Goal: Task Accomplishment & Management: Complete application form

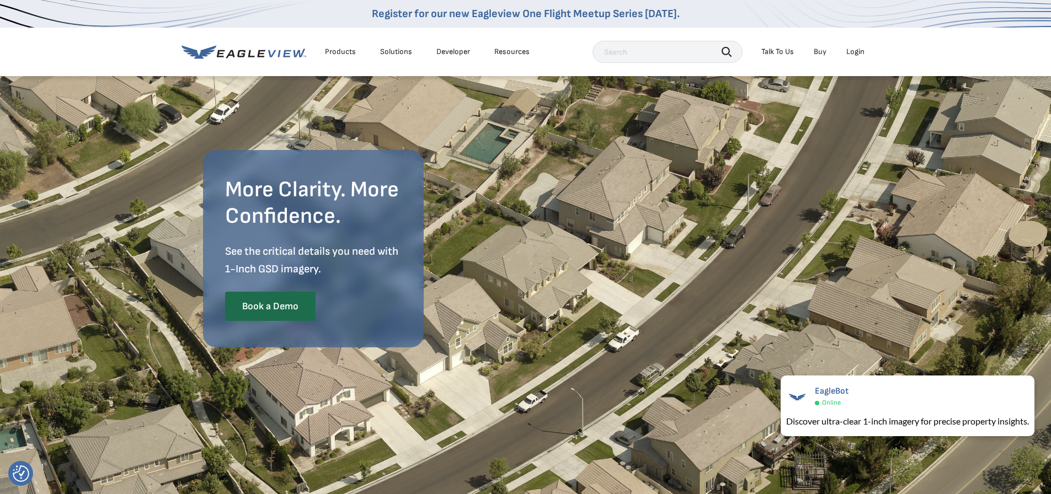
click at [340, 49] on div "Products" at bounding box center [340, 52] width 31 height 10
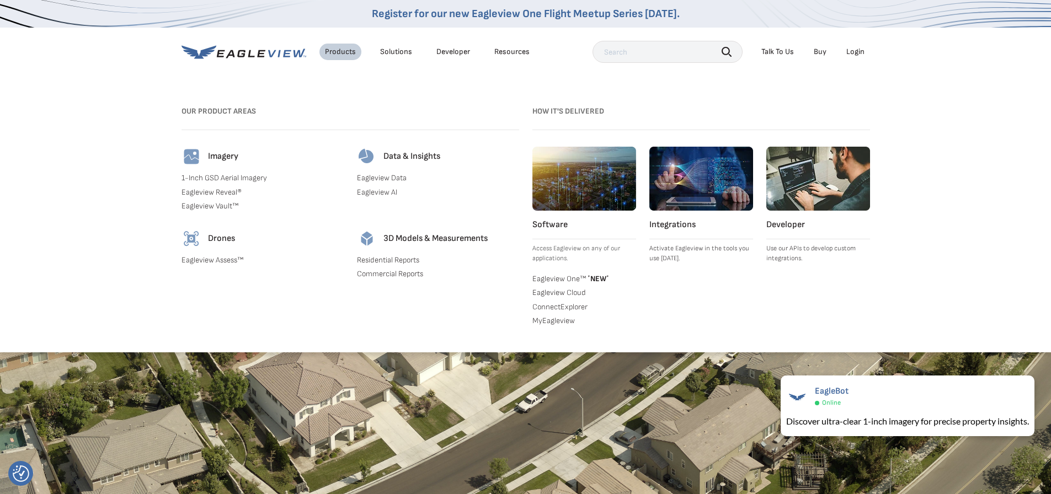
click at [781, 54] on div "Talk To Us" at bounding box center [777, 52] width 33 height 10
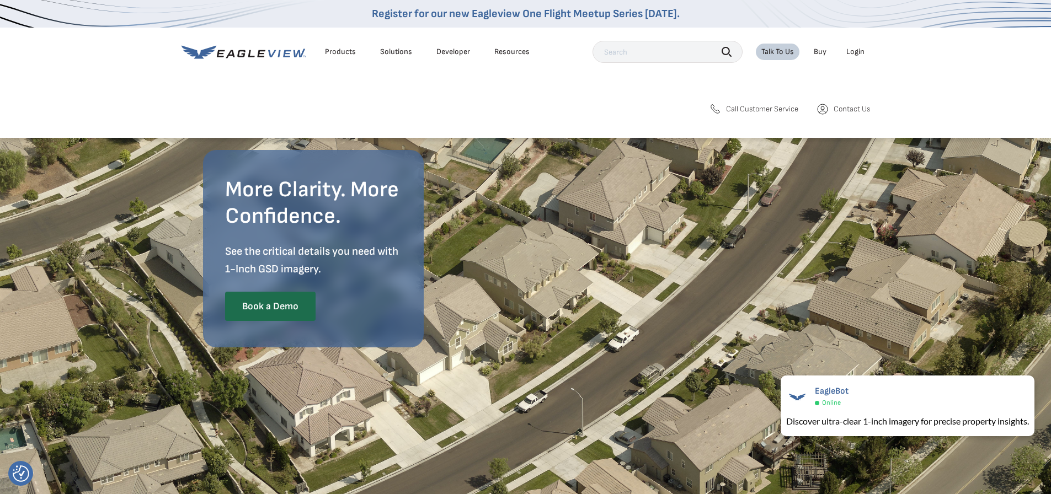
click at [846, 109] on span "Contact Us" at bounding box center [852, 109] width 36 height 10
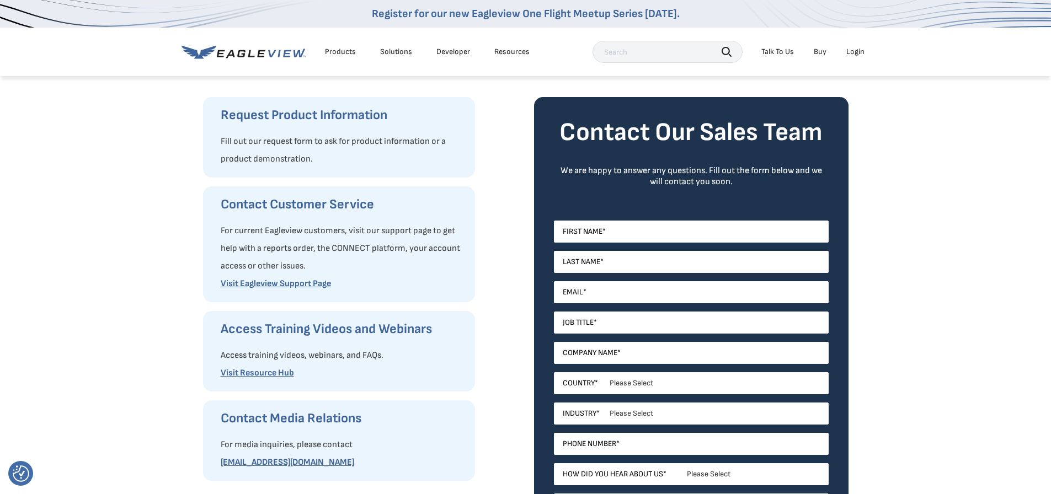
scroll to position [166, 0]
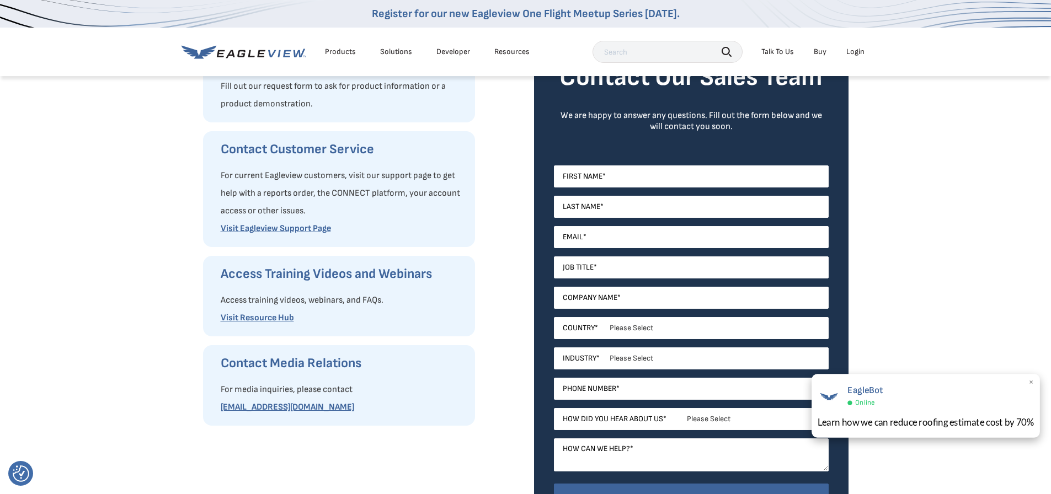
click at [1031, 382] on span "×" at bounding box center [1032, 383] width 6 height 12
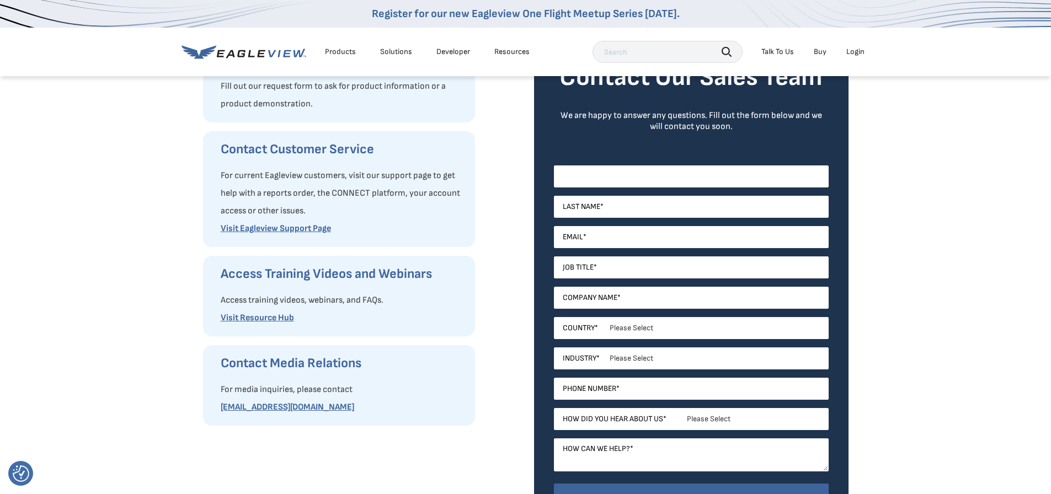
click at [710, 166] on input "First Name *" at bounding box center [691, 177] width 275 height 22
type input "[PERSON_NAME]"
click at [640, 210] on input "Last Name *" at bounding box center [691, 207] width 275 height 22
type input "Lovato"
click at [616, 241] on input "Email *" at bounding box center [691, 237] width 275 height 22
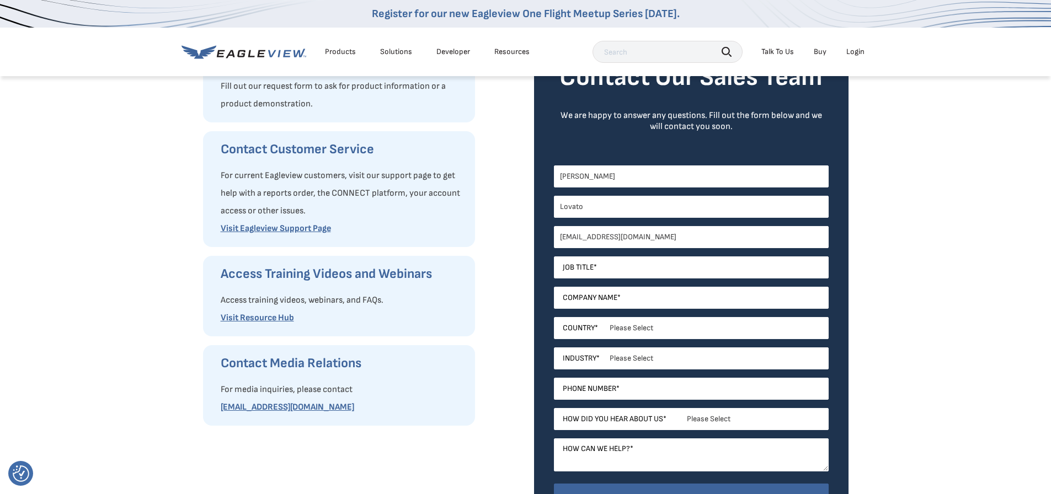
type input "[EMAIL_ADDRESS][DOMAIN_NAME]"
click at [611, 267] on input "Job Title *" at bounding box center [691, 268] width 275 height 22
type input "Senior Civil Engineer"
click at [622, 295] on input "Company Name *" at bounding box center [691, 298] width 275 height 22
type input "June Engineering and Planning"
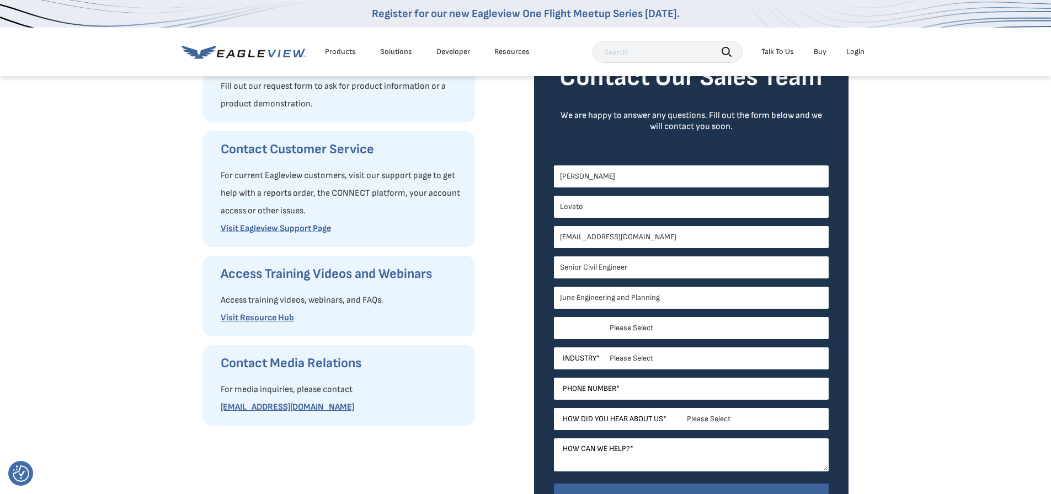
click at [654, 318] on select "Please Select [GEOGRAPHIC_DATA] [GEOGRAPHIC_DATA] [GEOGRAPHIC_DATA] [GEOGRAPHIC…" at bounding box center [691, 328] width 275 height 22
select select "[GEOGRAPHIC_DATA]"
click at [554, 317] on select "Please Select [GEOGRAPHIC_DATA] [GEOGRAPHIC_DATA] [GEOGRAPHIC_DATA] [GEOGRAPHIC…" at bounding box center [691, 328] width 275 height 22
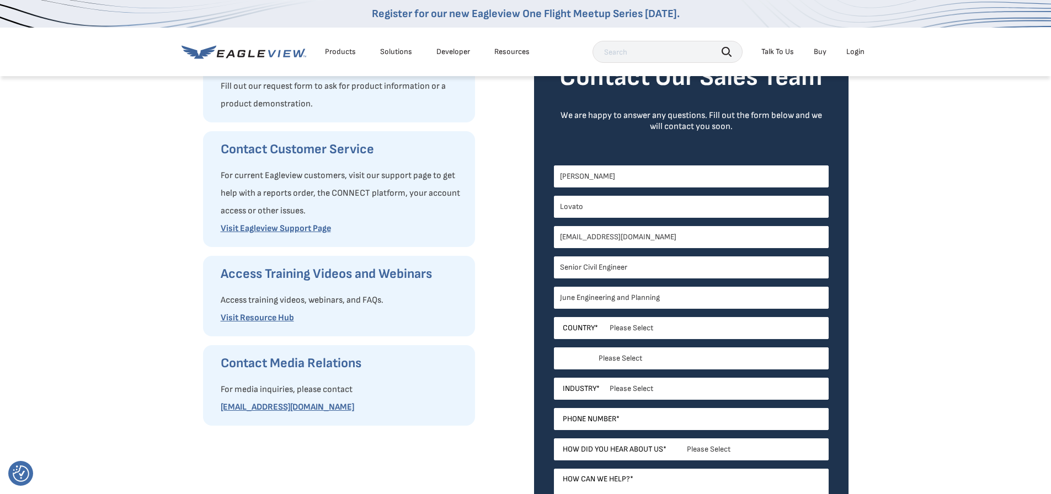
click at [628, 359] on select "Please Select [US_STATE] [US_STATE] [GEOGRAPHIC_DATA] [US_STATE] [US_STATE] [GE…" at bounding box center [691, 359] width 275 height 22
select select "[US_STATE]"
click at [554, 348] on select "Please Select [US_STATE] [US_STATE] [GEOGRAPHIC_DATA] [US_STATE] [US_STATE] [GE…" at bounding box center [691, 359] width 275 height 22
click at [650, 388] on select "Please Select Architects & Engineering Construction Electric/Gas Utilities Gove…" at bounding box center [691, 389] width 275 height 22
select select "Architects & Engineering"
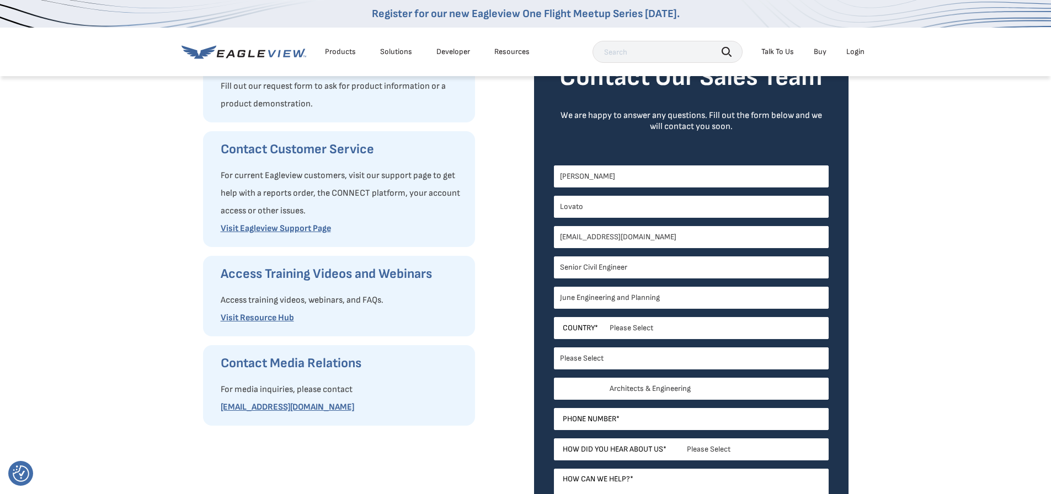
click at [554, 378] on select "Please Select Architects & Engineering Construction Electric/Gas Utilities Gove…" at bounding box center [691, 389] width 275 height 22
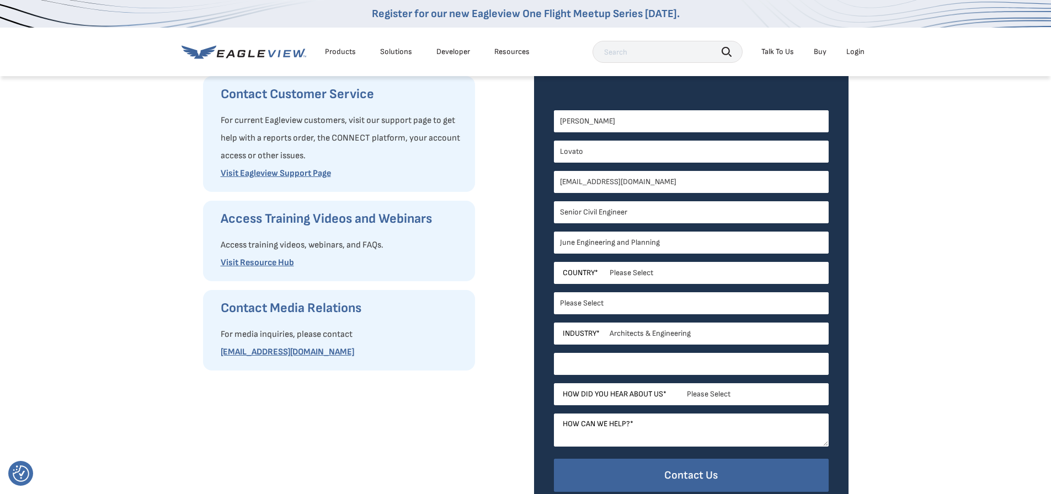
click at [642, 364] on input "Phone Number *" at bounding box center [691, 364] width 275 height 22
type input "3036386090"
click at [734, 389] on select "Please Select Search Engine Social Media Word of Mouth Podcast Online Advertise…" at bounding box center [691, 395] width 275 height 22
select select "Search Engine"
click at [554, 384] on select "Please Select Search Engine Social Media Word of Mouth Podcast Online Advertise…" at bounding box center [691, 395] width 275 height 22
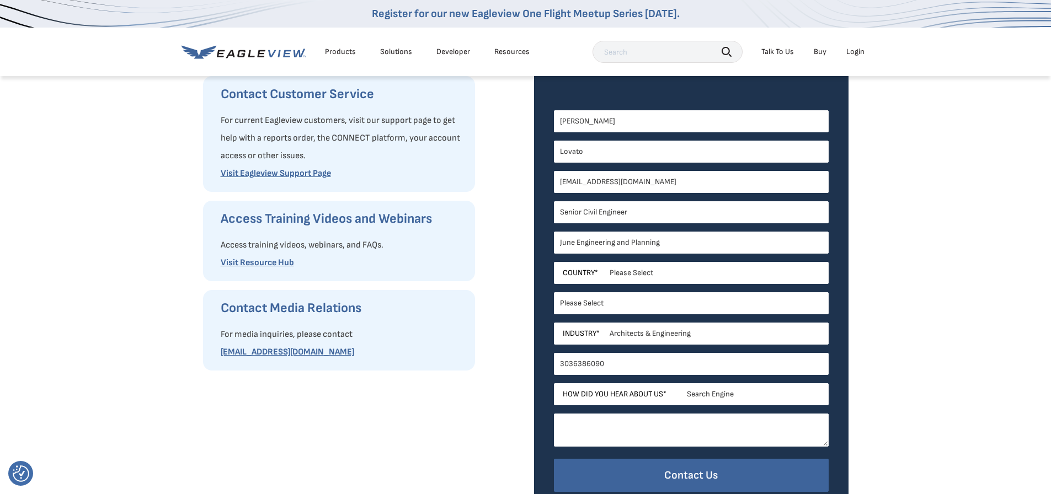
click at [623, 431] on textarea "How can we help? *" at bounding box center [691, 430] width 275 height 33
paste textarea "Hi I would like to get a quote for the clearest most up to date aerial imagery …"
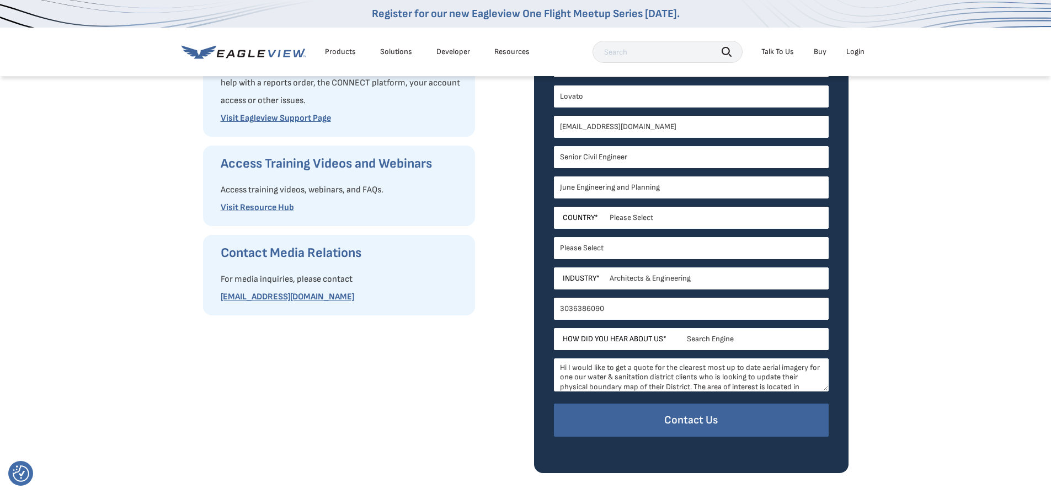
scroll to position [22, 0]
click at [670, 375] on textarea "Hi I would like to get a quote for the clearest most up to date aerial imagery …" at bounding box center [691, 375] width 275 height 33
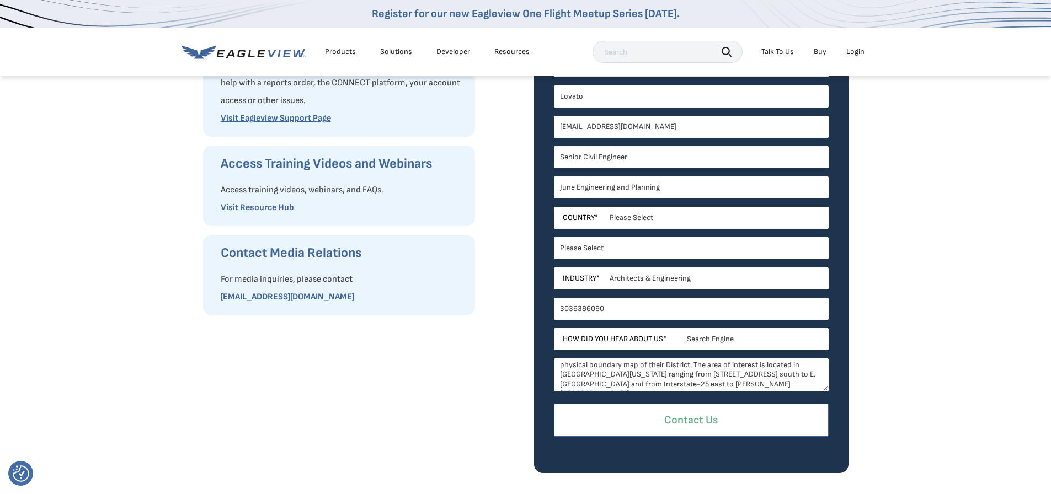
type textarea "Hi I would like to get a quote for the clearest most up to date aerial imagery …"
click at [696, 416] on input "Contact Us" at bounding box center [691, 421] width 275 height 34
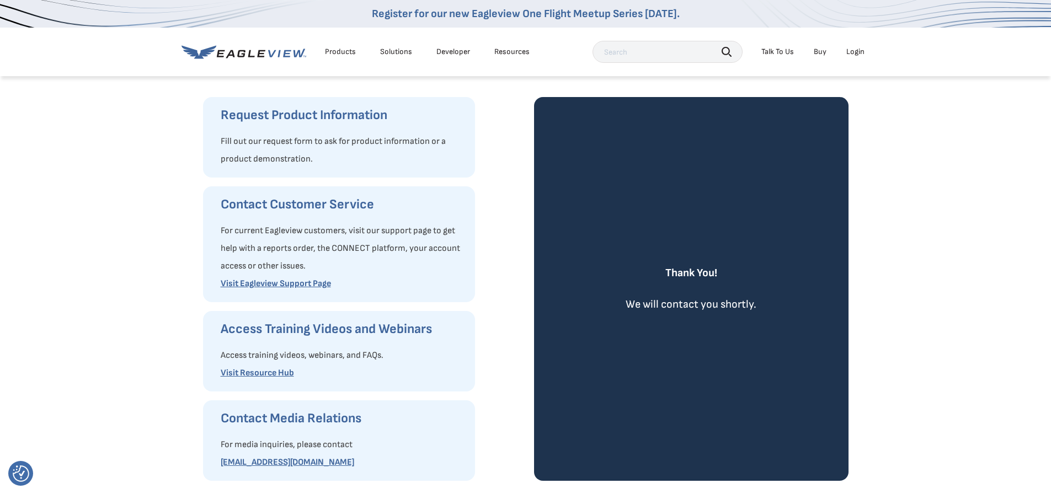
scroll to position [0, 0]
